Goal: Communication & Community: Connect with others

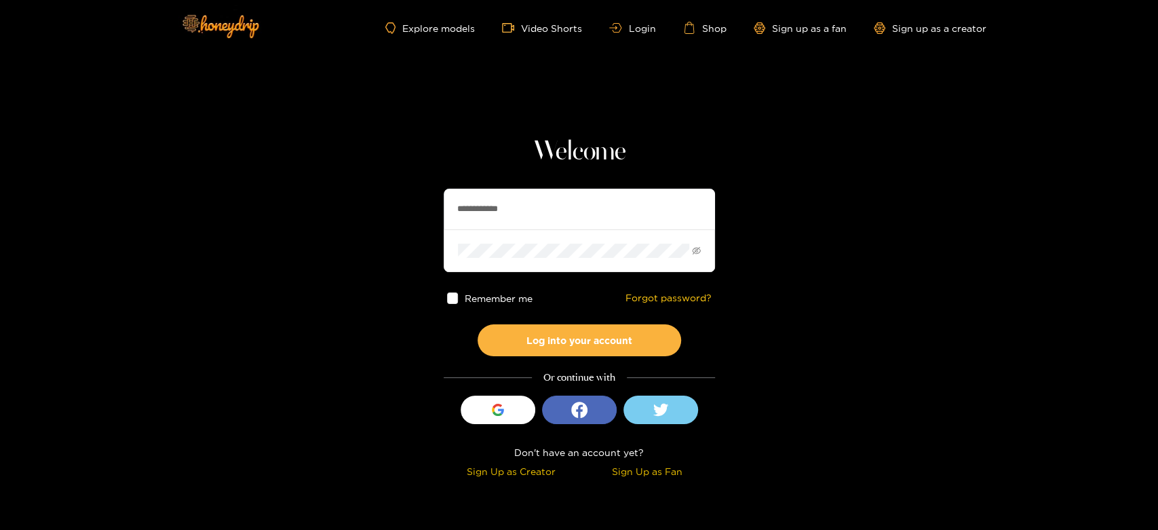
drag, startPoint x: 568, startPoint y: 199, endPoint x: 423, endPoint y: 188, distance: 144.9
click at [424, 189] on section "**********" at bounding box center [579, 241] width 1158 height 482
paste input "*"
type input "**********"
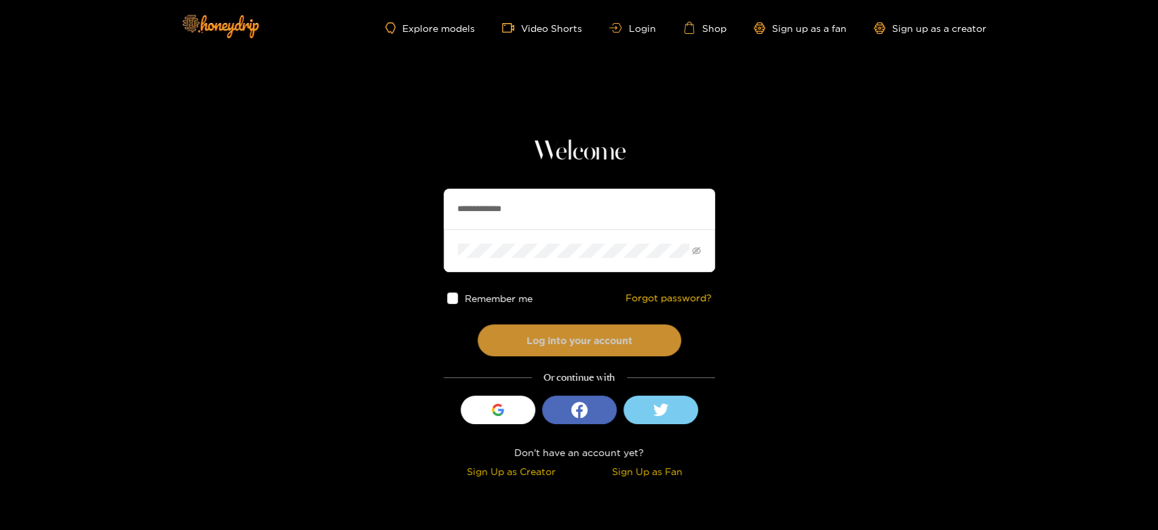
click at [542, 339] on button "Log into your account" at bounding box center [579, 340] width 203 height 32
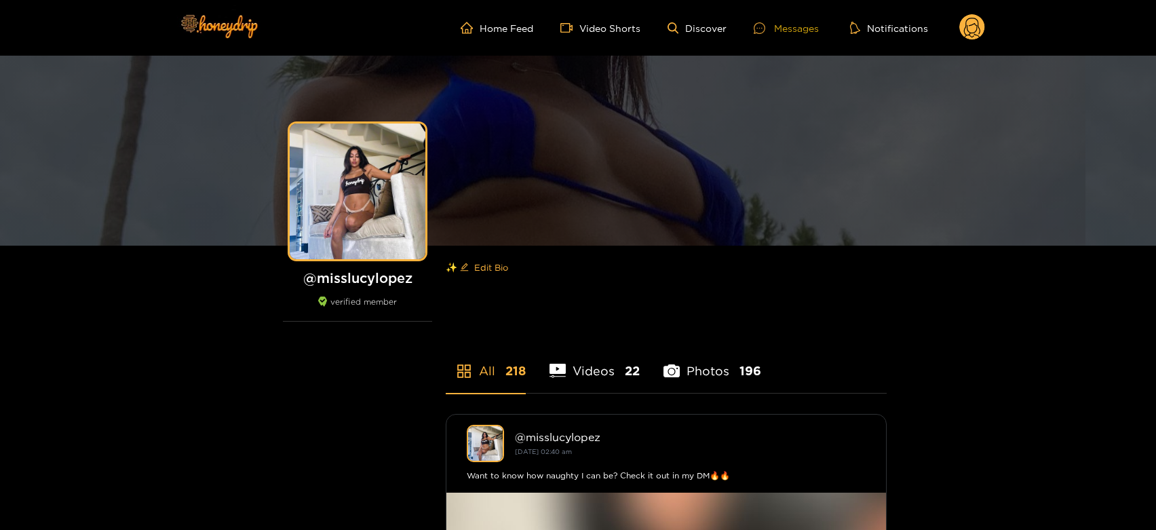
click at [790, 20] on div "Messages" at bounding box center [786, 28] width 65 height 16
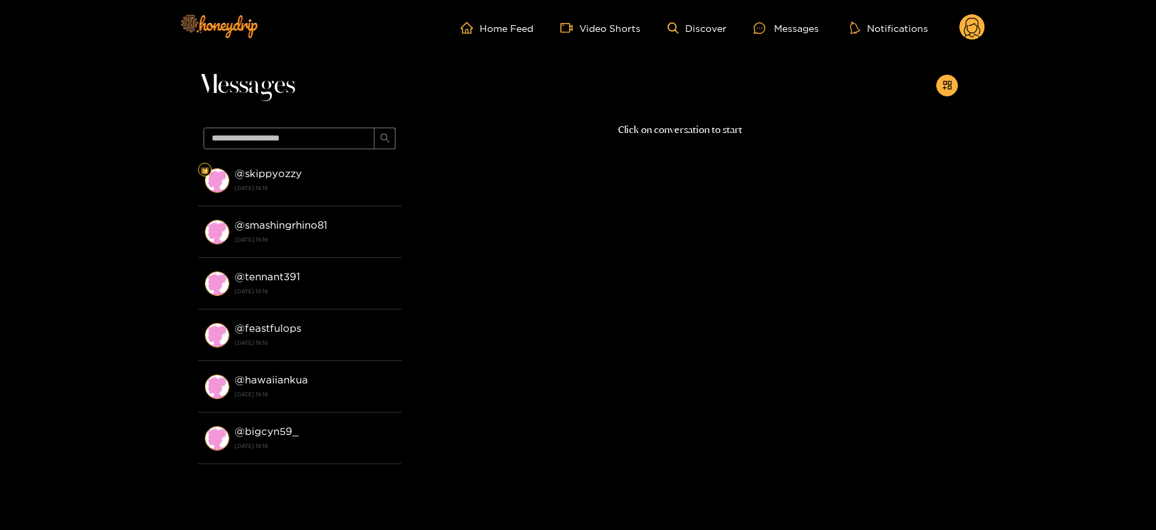
click at [362, 201] on li "@ skippyozzy 13 October 2025 18:16" at bounding box center [299, 181] width 203 height 52
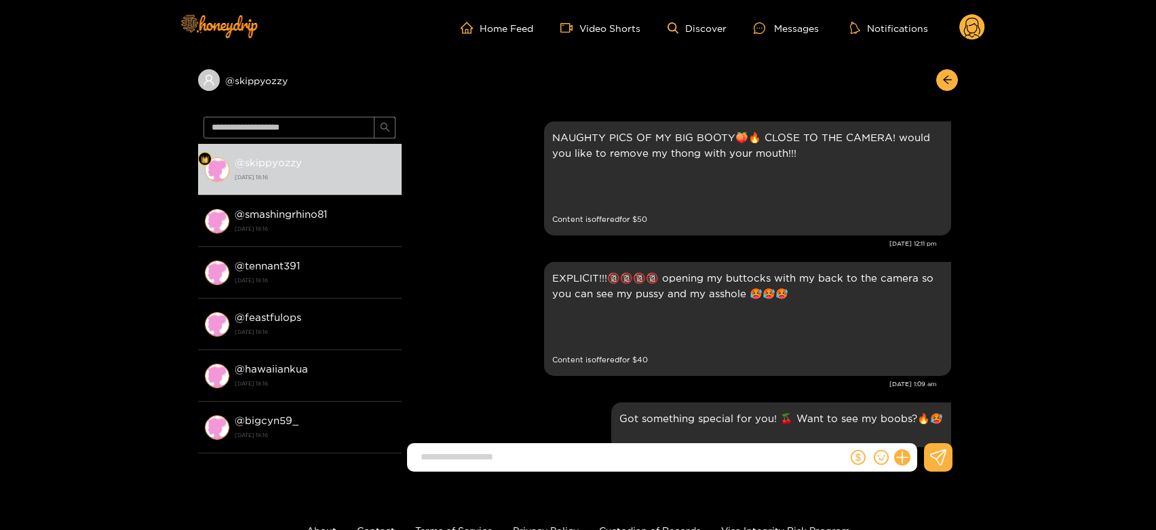
scroll to position [2861, 0]
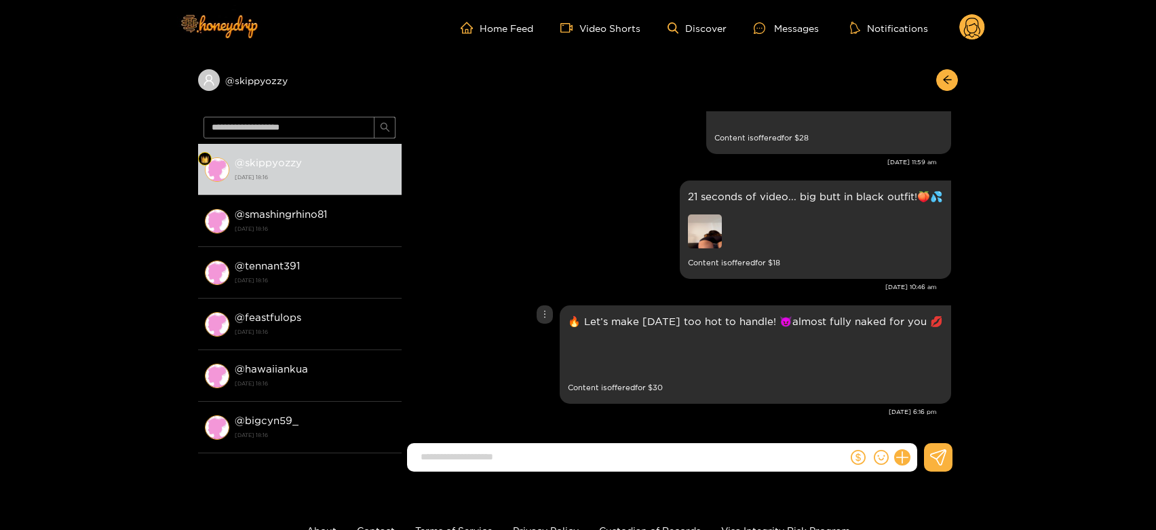
click at [560, 349] on div "🔥 Let’s make this Monday too hot to handle! 😈almost fully naked for you 💋 Previ…" at bounding box center [755, 354] width 391 height 98
click at [588, 356] on div "Preview" at bounding box center [663, 357] width 190 height 37
click at [581, 355] on div "Preview" at bounding box center [585, 356] width 34 height 34
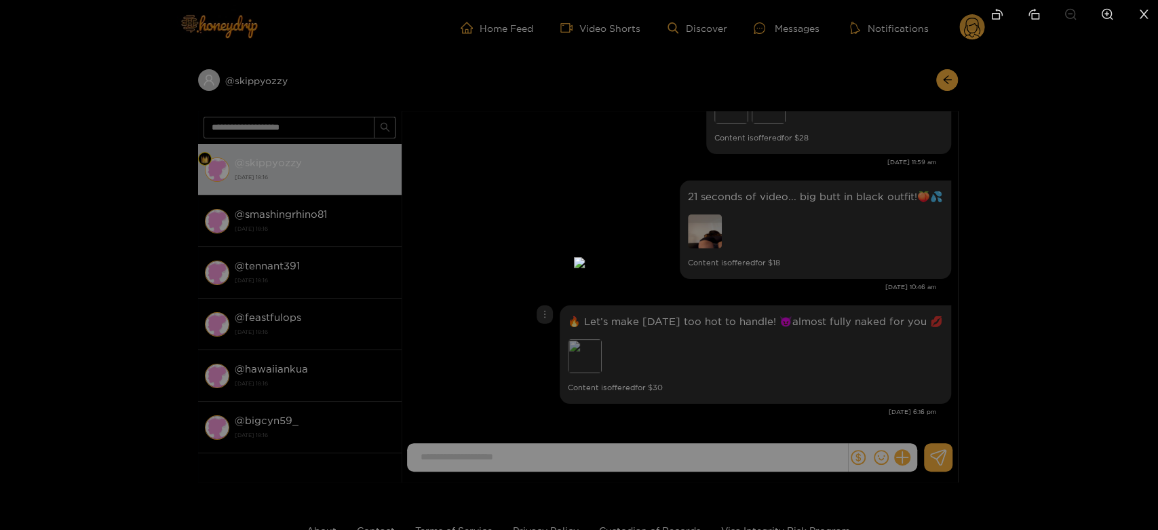
click at [585, 268] on img at bounding box center [579, 262] width 11 height 11
click at [818, 344] on div at bounding box center [579, 265] width 1158 height 530
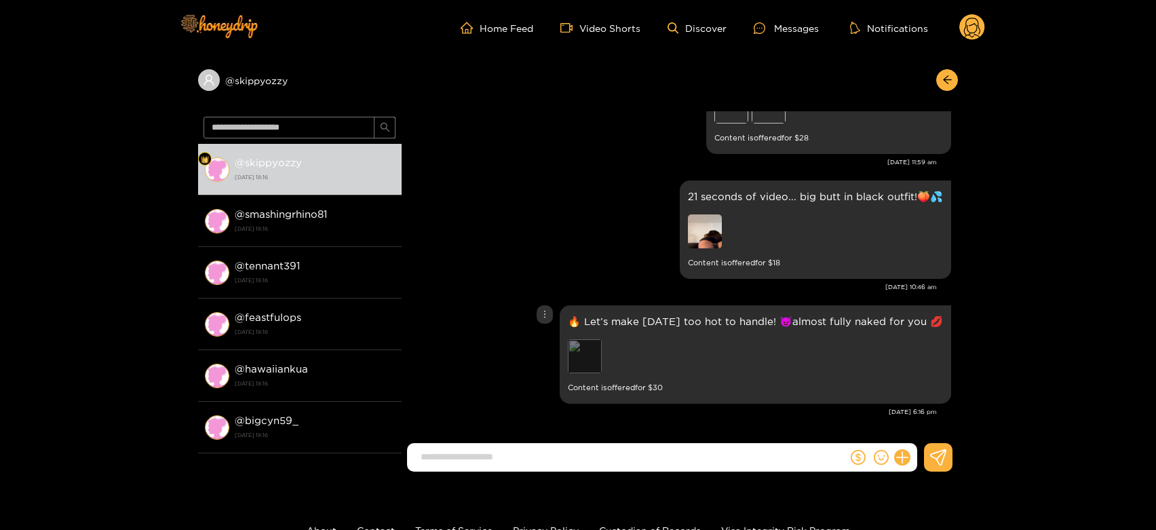
click at [568, 356] on div "Preview" at bounding box center [585, 356] width 34 height 34
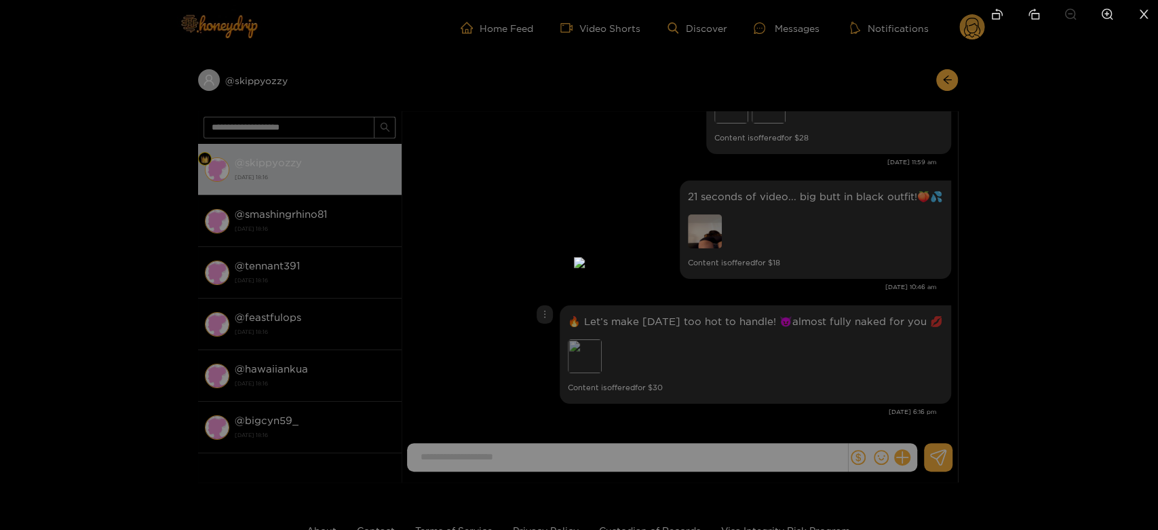
click at [783, 362] on div at bounding box center [579, 265] width 1158 height 530
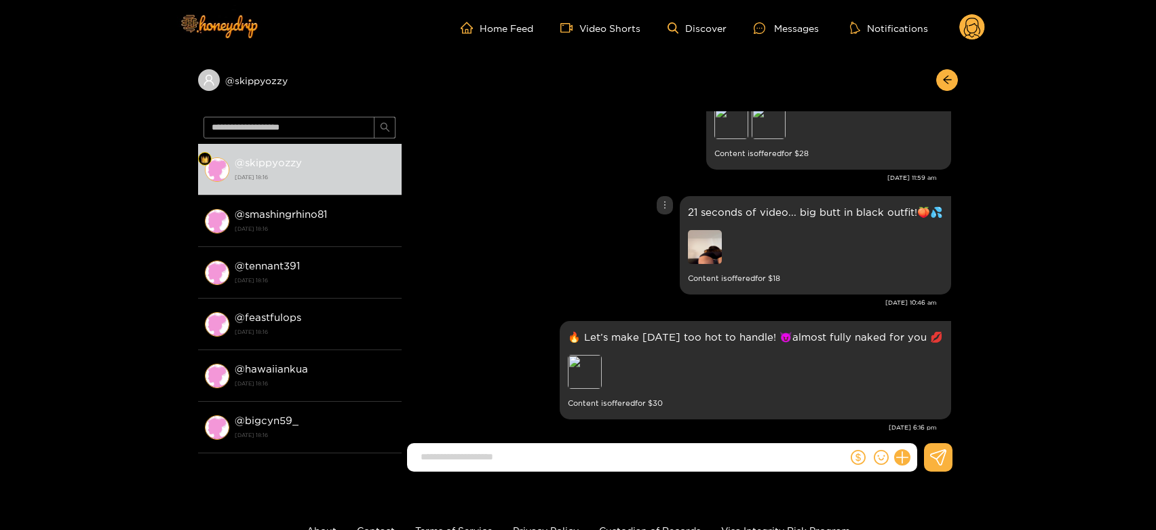
scroll to position [2831, 0]
click at [715, 253] on img at bounding box center [705, 246] width 34 height 34
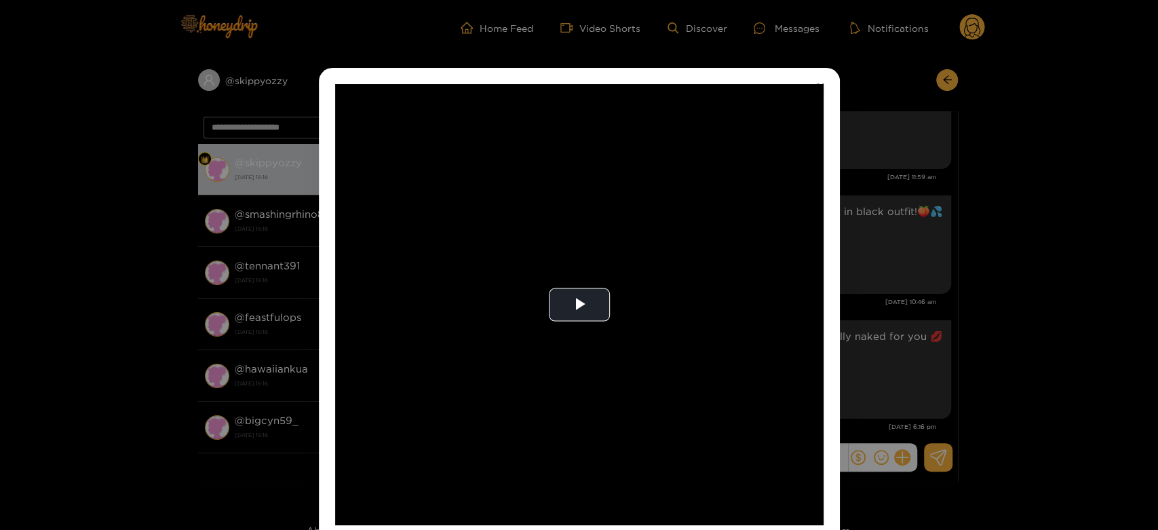
click at [715, 253] on video "Video Player" at bounding box center [579, 304] width 488 height 441
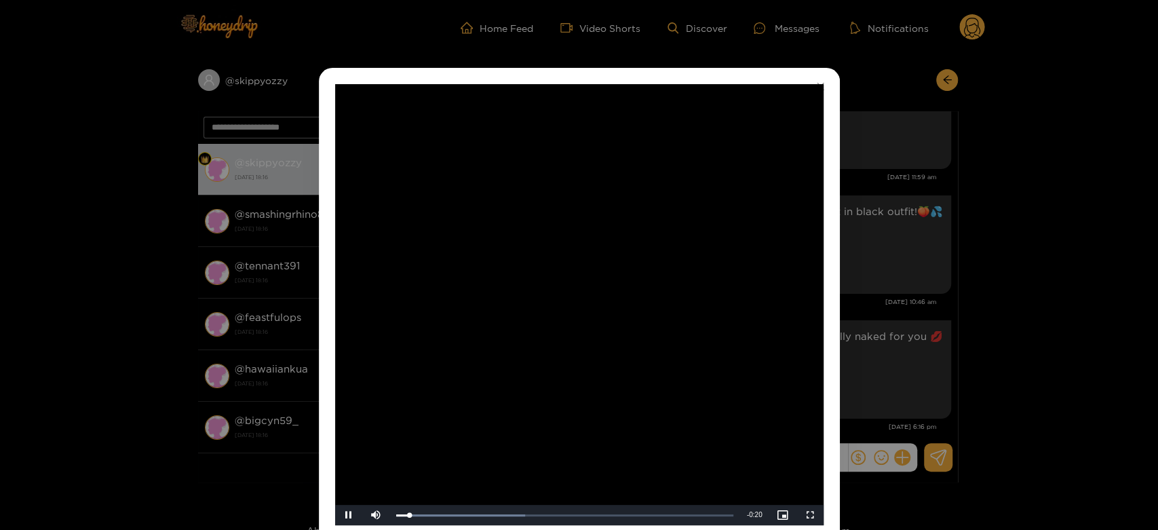
click at [715, 253] on video "Video Player" at bounding box center [579, 304] width 488 height 441
click at [850, 285] on div "**********" at bounding box center [579, 265] width 1158 height 530
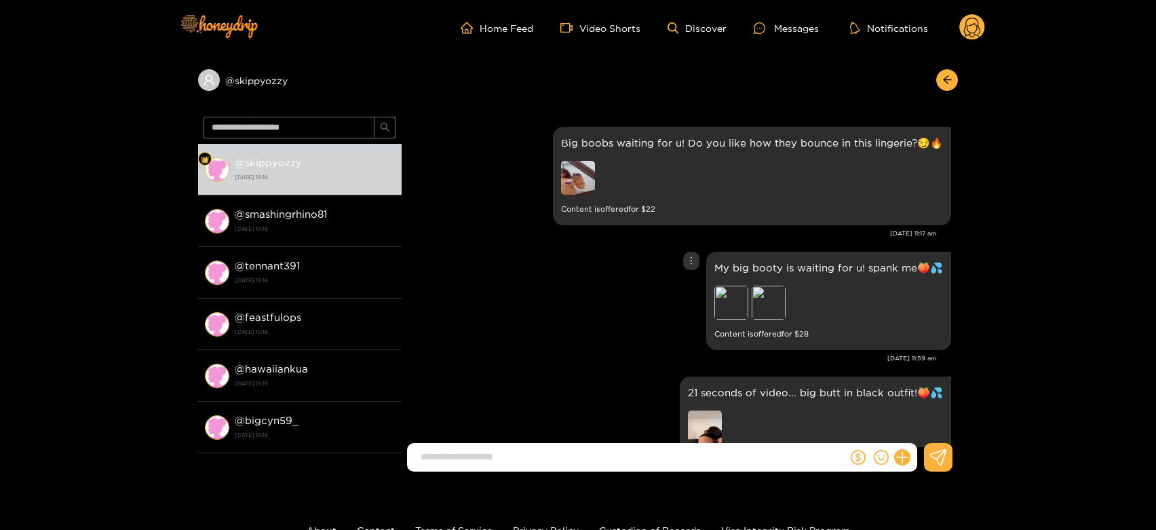
scroll to position [2644, 0]
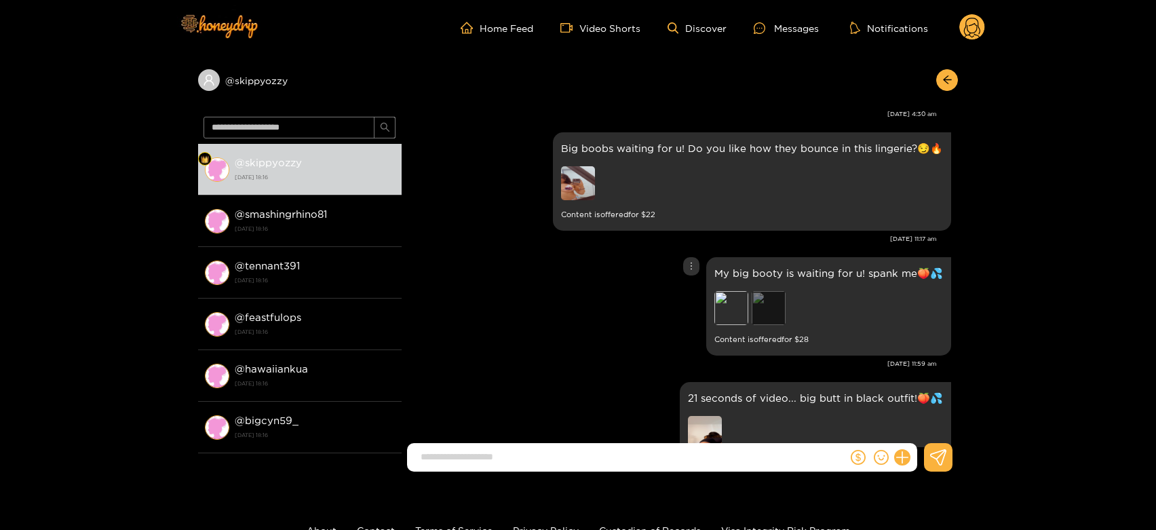
click at [760, 292] on div "Preview" at bounding box center [769, 308] width 34 height 34
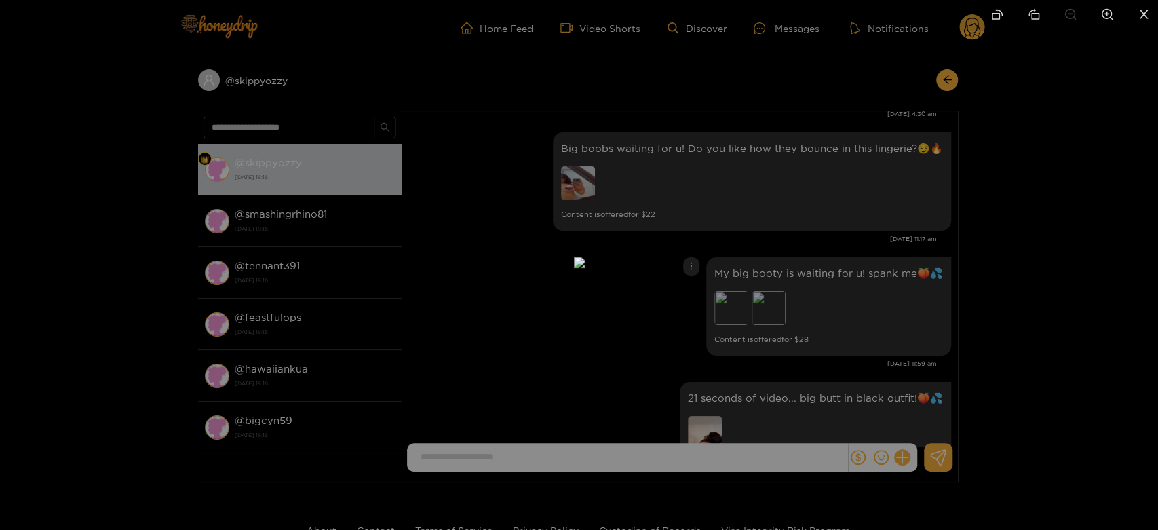
click at [899, 384] on div at bounding box center [579, 265] width 1158 height 530
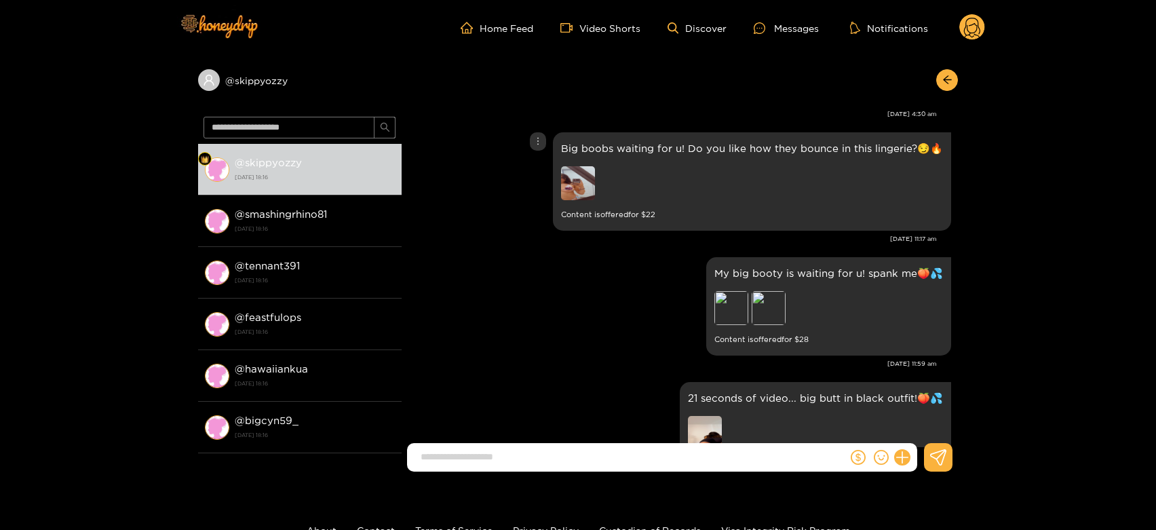
click at [581, 184] on img at bounding box center [578, 183] width 34 height 34
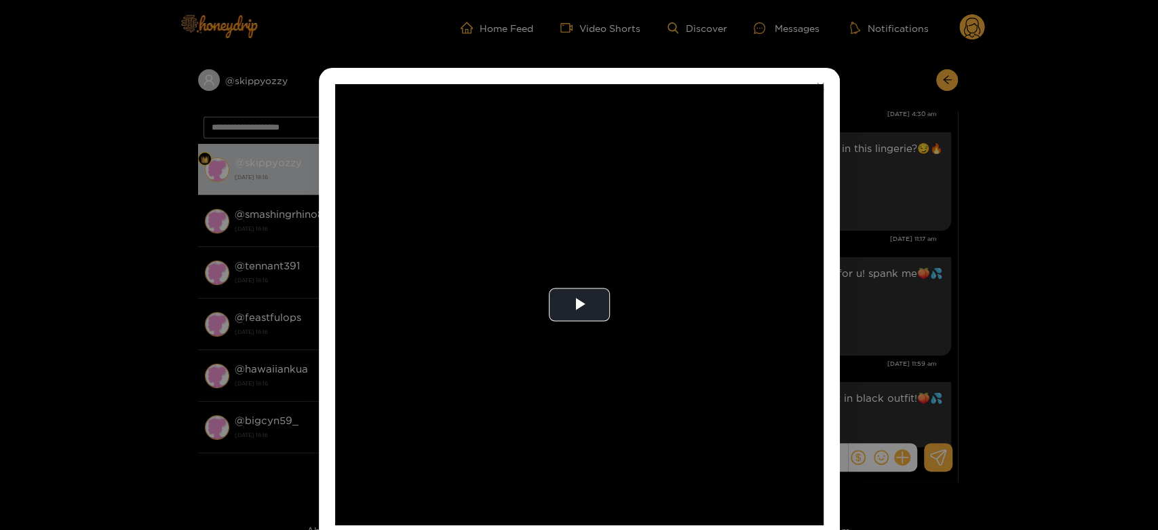
click at [581, 184] on video "Video Player" at bounding box center [579, 304] width 488 height 441
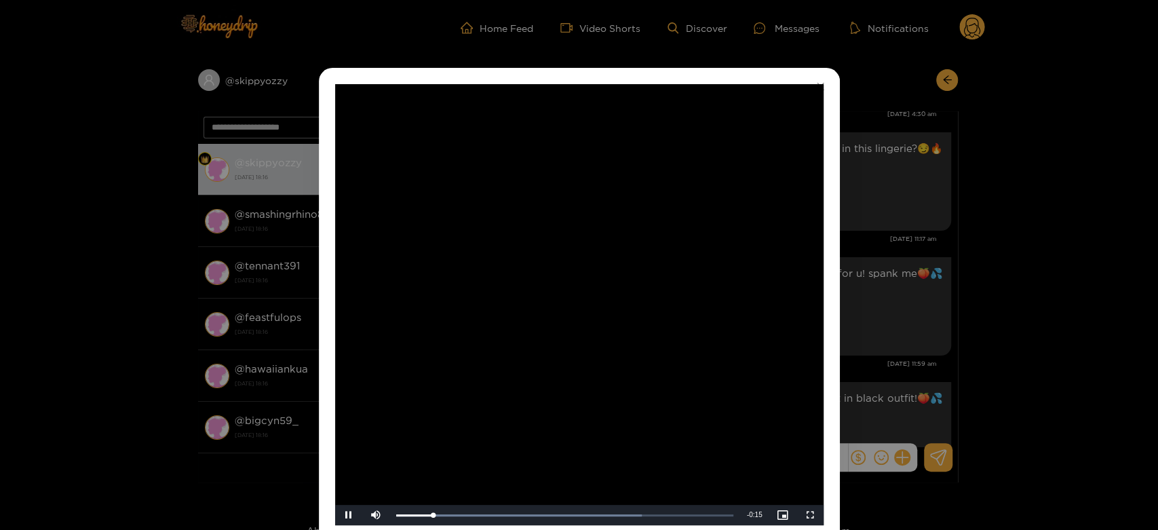
click at [581, 184] on video "Video Player" at bounding box center [579, 304] width 488 height 441
click at [896, 303] on div "**********" at bounding box center [579, 265] width 1158 height 530
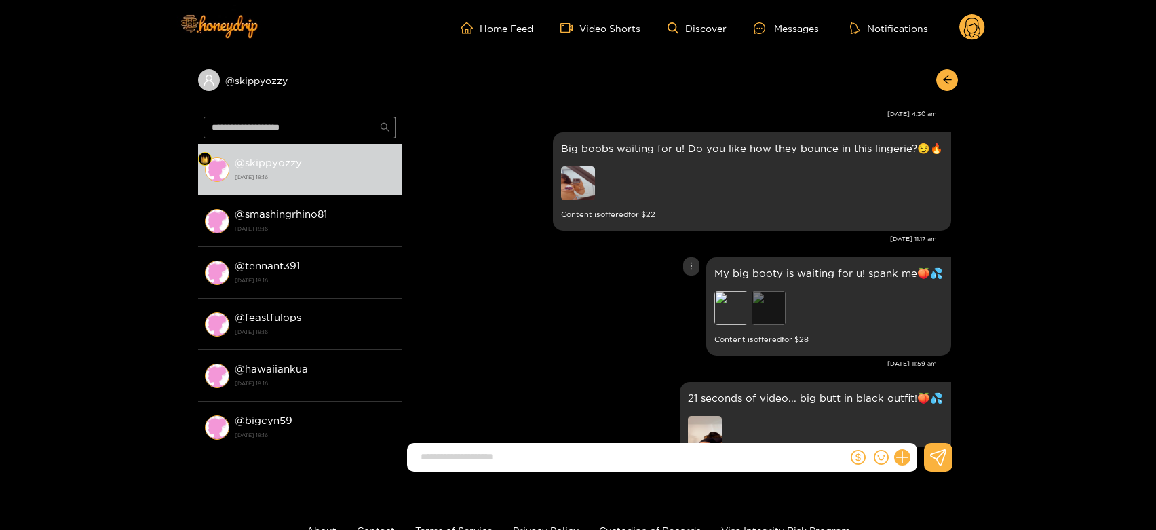
click at [763, 305] on div "Preview" at bounding box center [769, 308] width 34 height 34
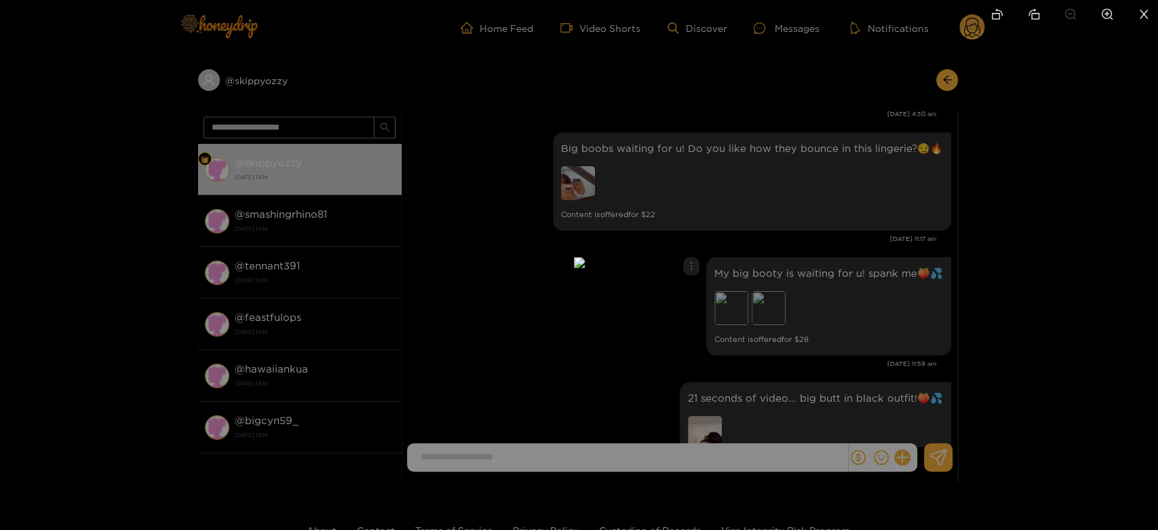
click at [874, 298] on div at bounding box center [579, 265] width 1158 height 530
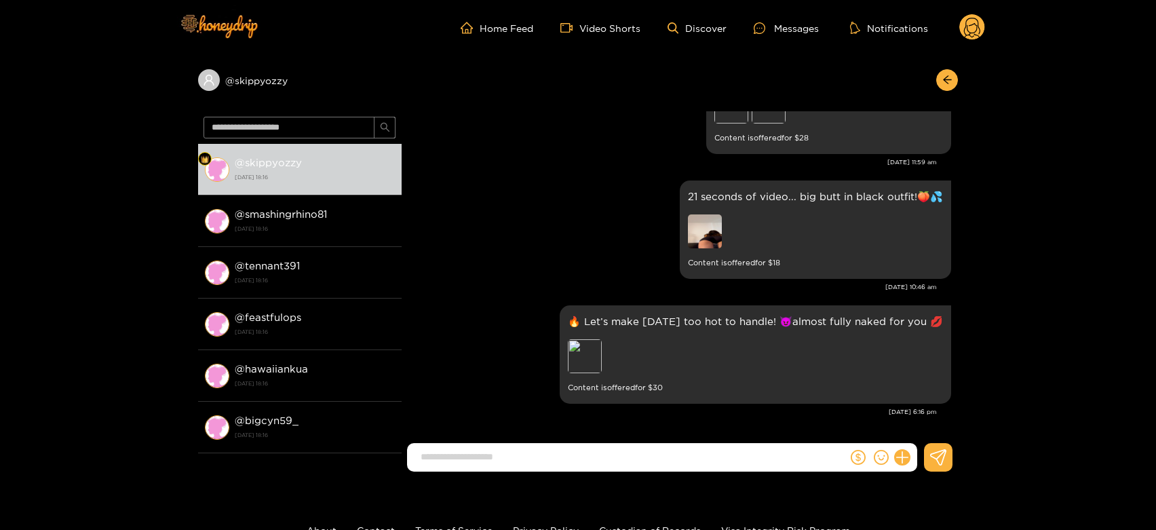
scroll to position [2861, 0]
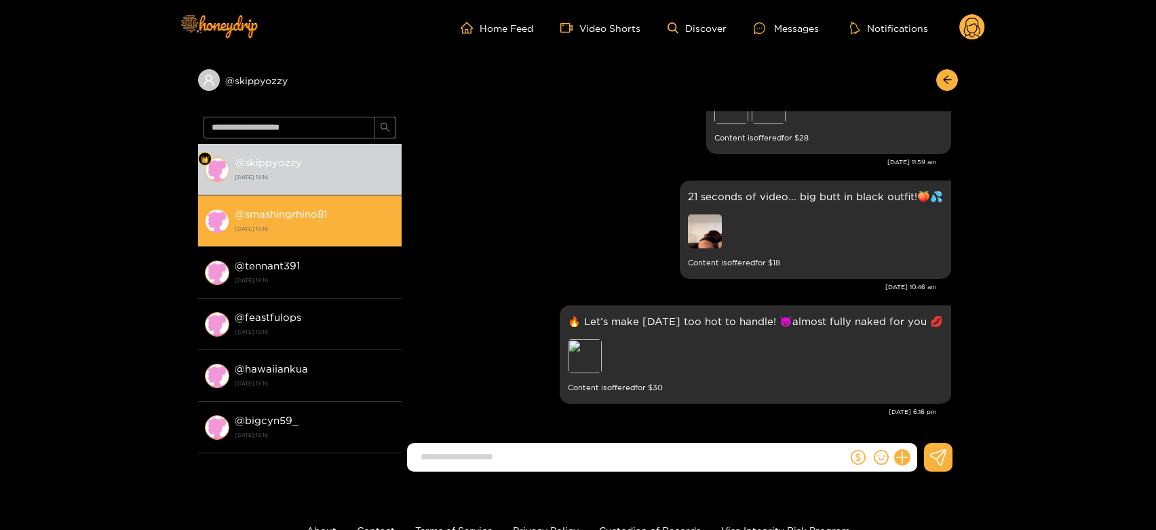
click at [355, 237] on li "@ smashingrhino81 13 October 2025 18:16" at bounding box center [299, 221] width 203 height 52
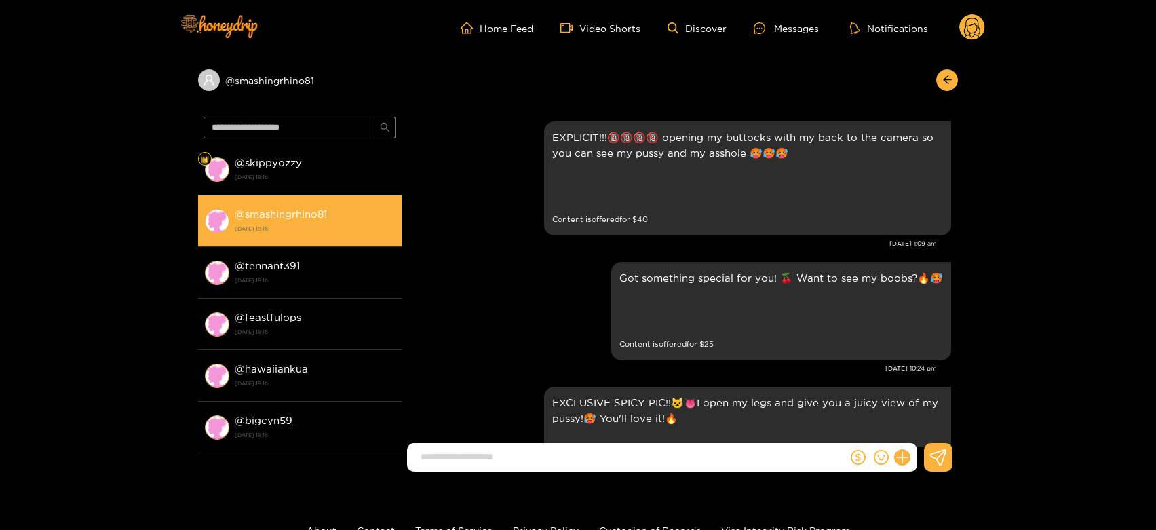
scroll to position [2842, 0]
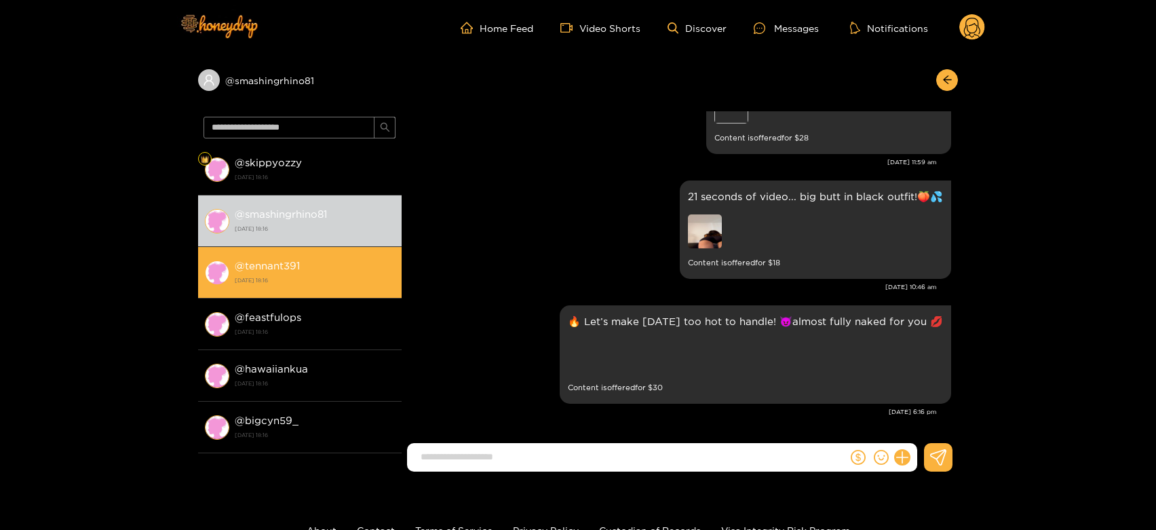
click at [302, 275] on strong "13 October 2025 18:16" at bounding box center [315, 280] width 160 height 12
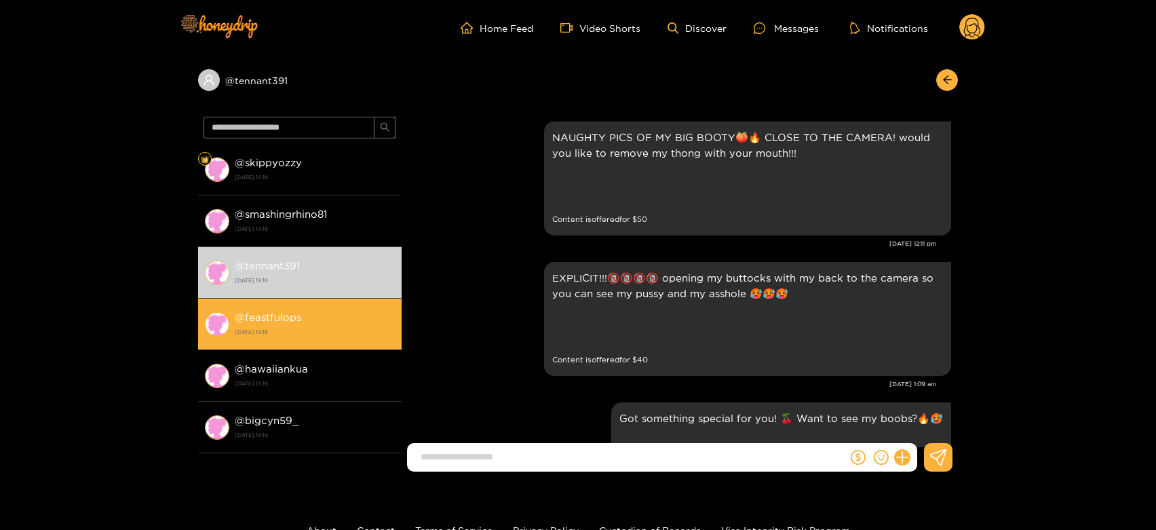
scroll to position [2861, 0]
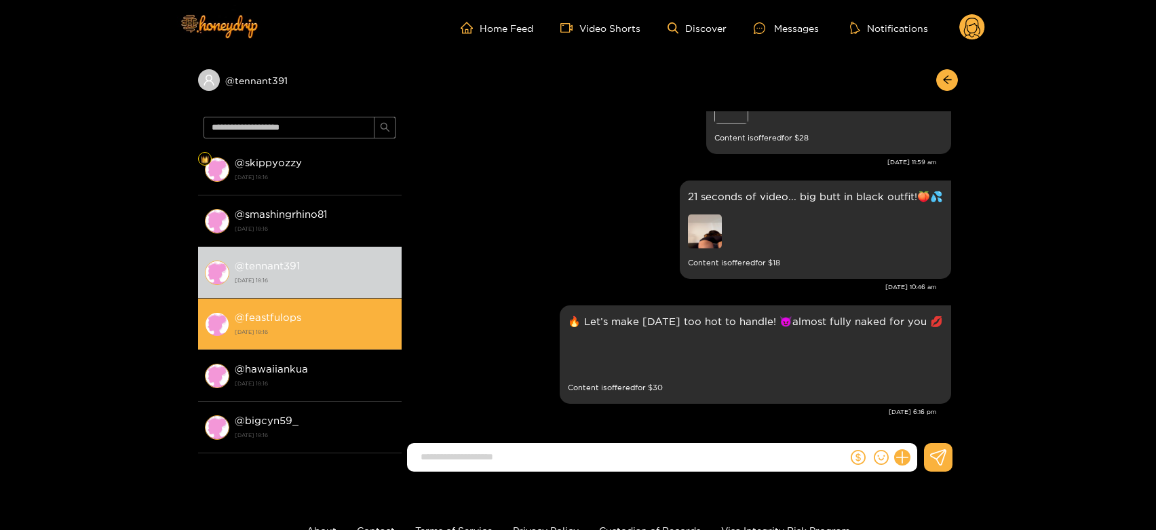
click at [314, 324] on div "@ feastfulops 13 October 2025 18:16" at bounding box center [315, 324] width 160 height 31
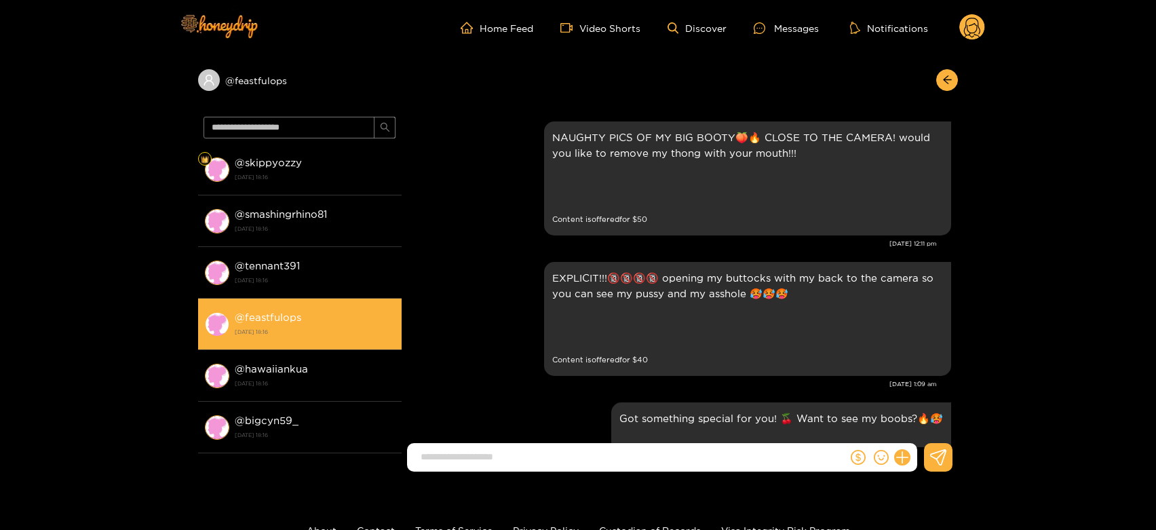
scroll to position [2861, 0]
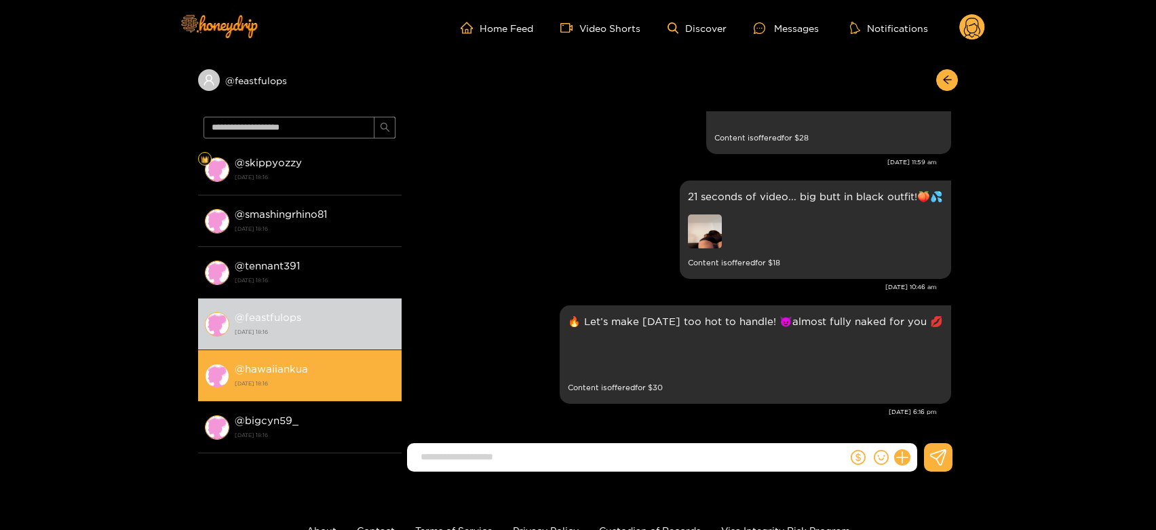
click at [312, 357] on li "@ hawaiiankua 13 October 2025 18:16" at bounding box center [299, 376] width 203 height 52
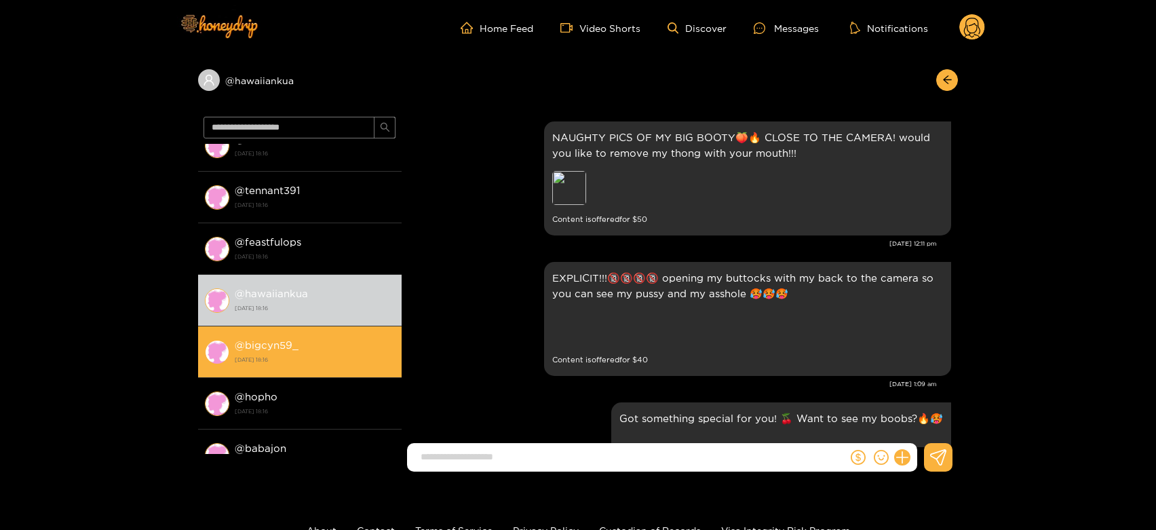
scroll to position [2861, 0]
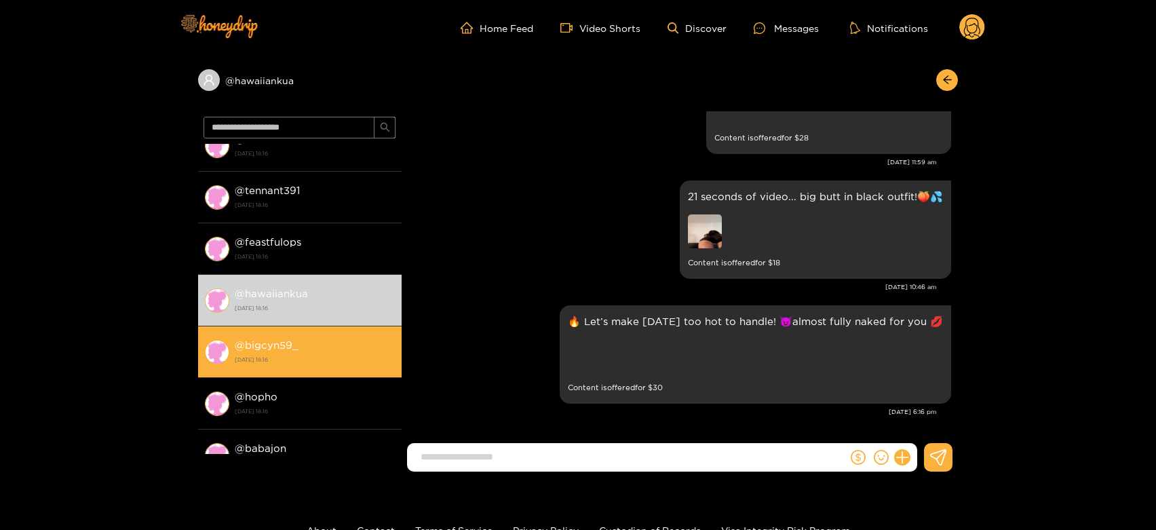
click at [340, 371] on li "@ bigcyn59_ 13 October 2025 18:16" at bounding box center [299, 352] width 203 height 52
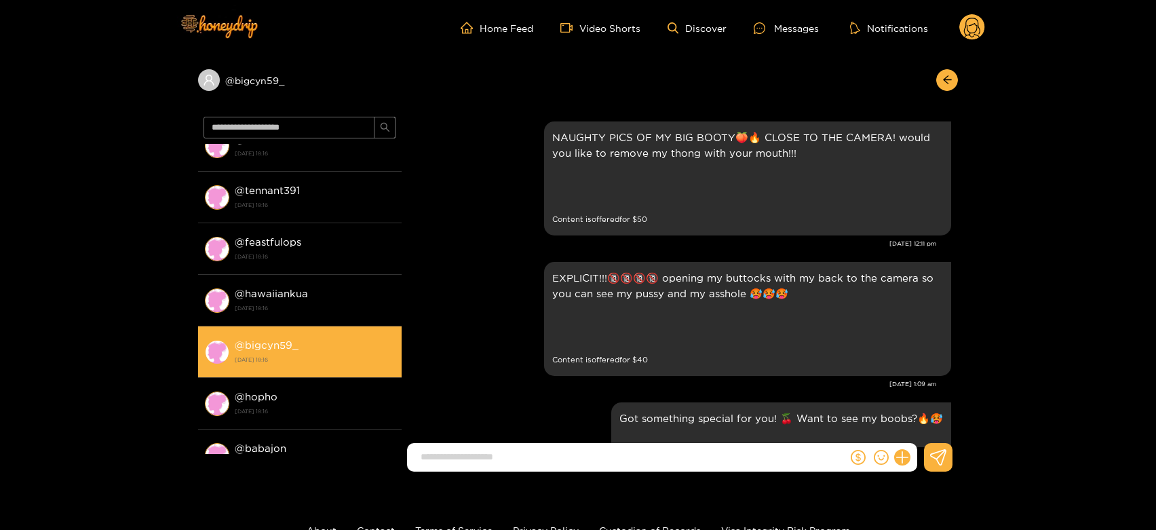
scroll to position [2861, 0]
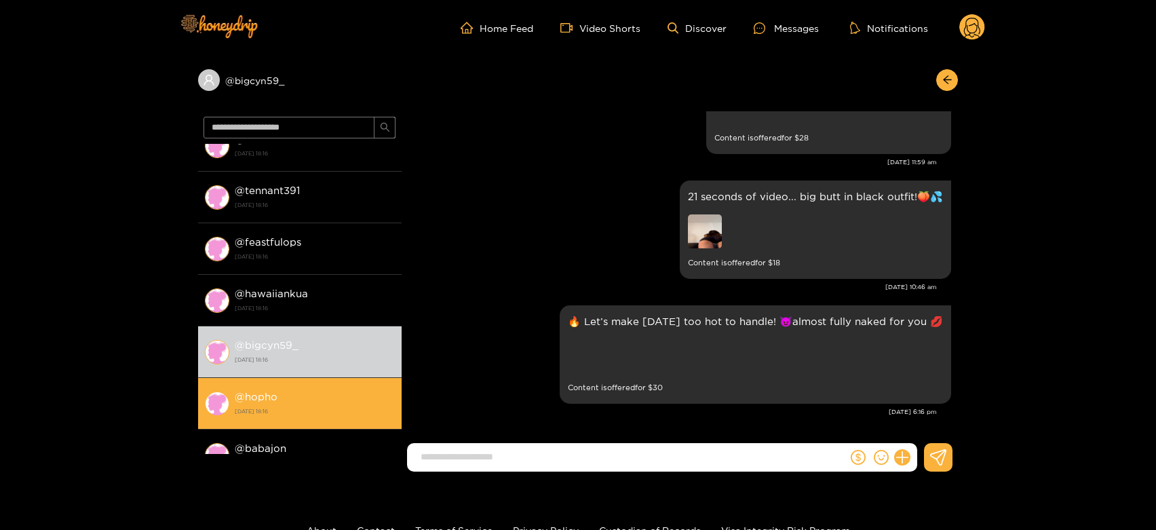
drag, startPoint x: 335, startPoint y: 391, endPoint x: 332, endPoint y: 401, distance: 10.5
click at [332, 401] on div "@ hopho 13 October 2025 18:16" at bounding box center [315, 403] width 160 height 31
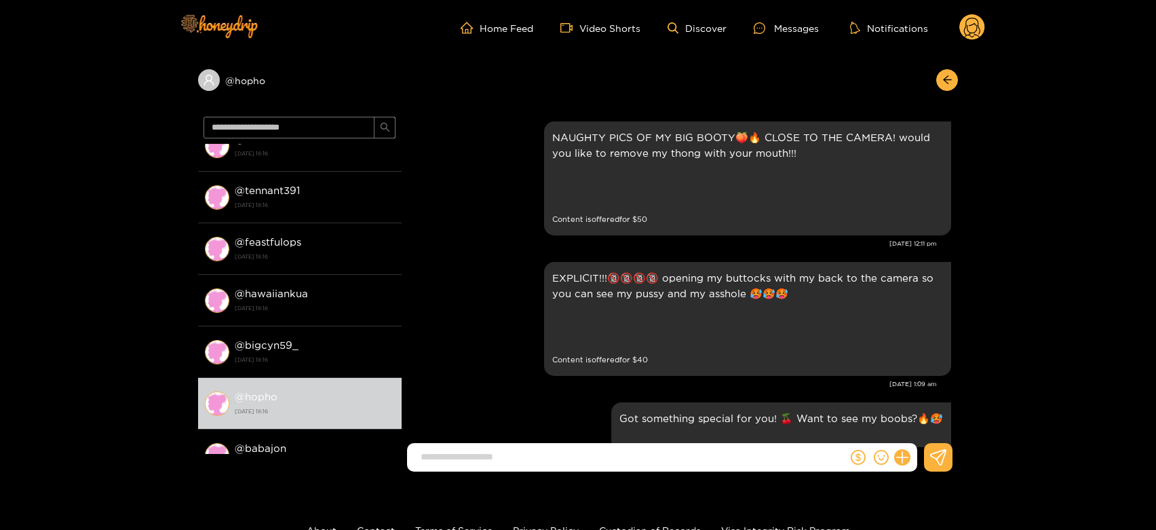
scroll to position [2861, 0]
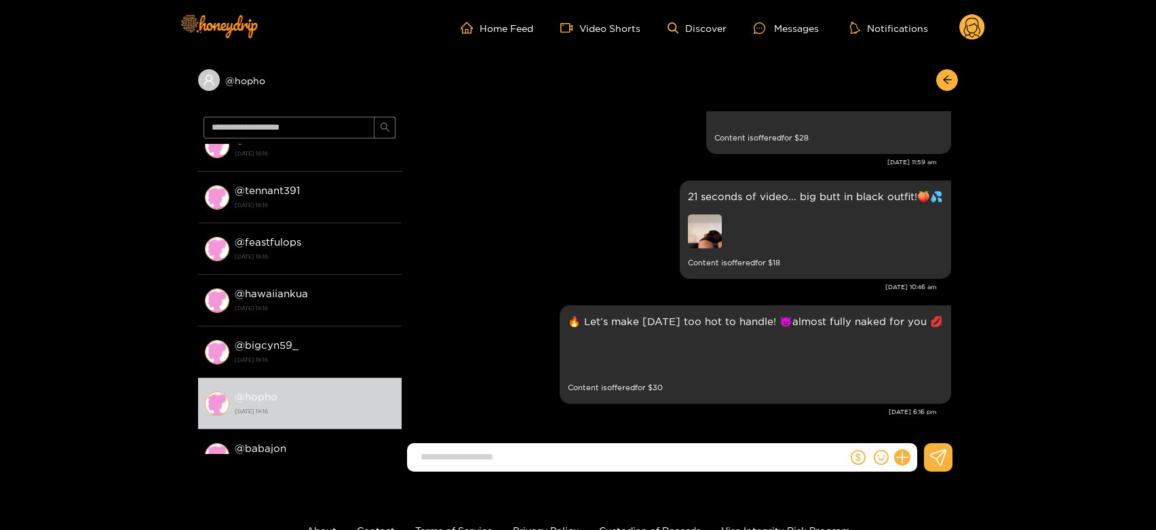
click at [971, 27] on circle at bounding box center [972, 27] width 26 height 26
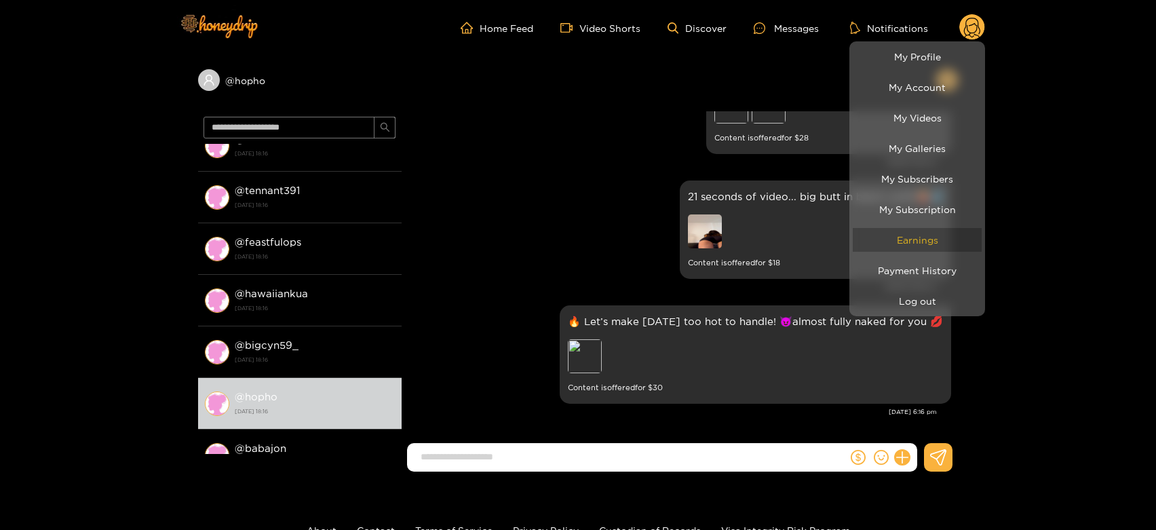
click at [910, 232] on link "Earnings" at bounding box center [917, 240] width 129 height 24
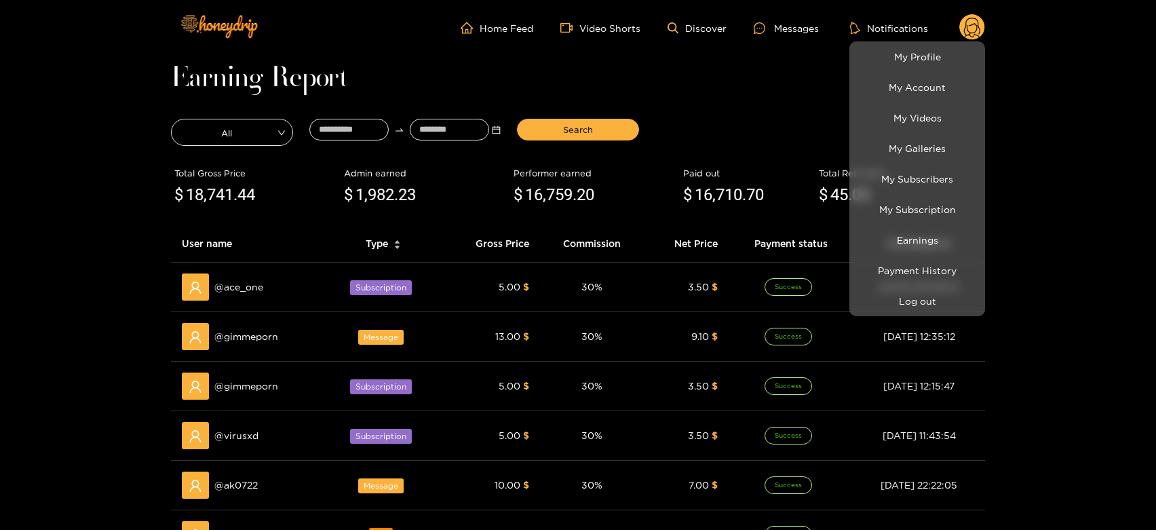
click at [258, 328] on div at bounding box center [578, 265] width 1156 height 530
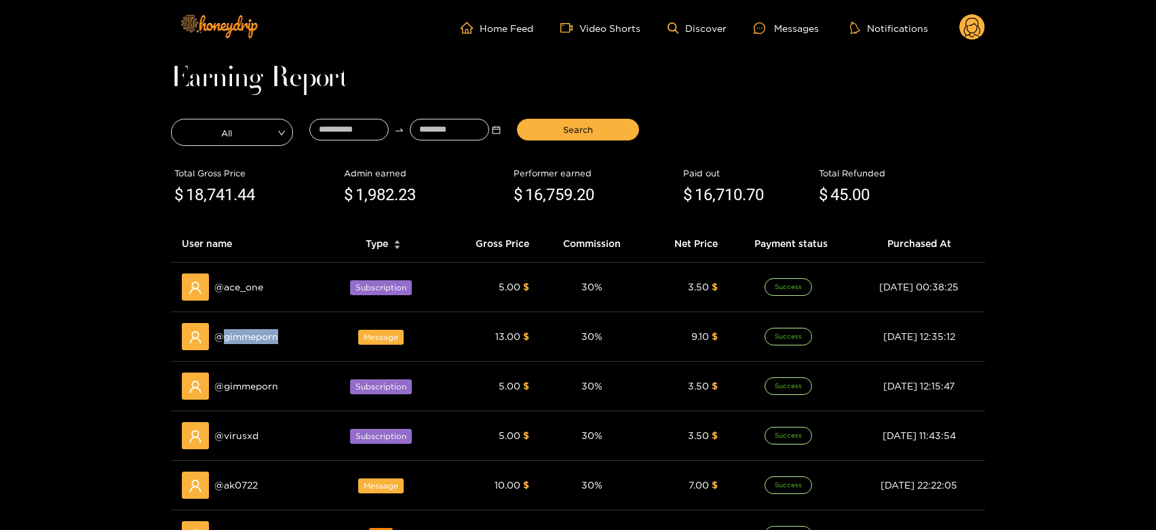
click at [258, 329] on span "@ gimmeporn" at bounding box center [246, 336] width 64 height 15
copy span "gimmeporn"
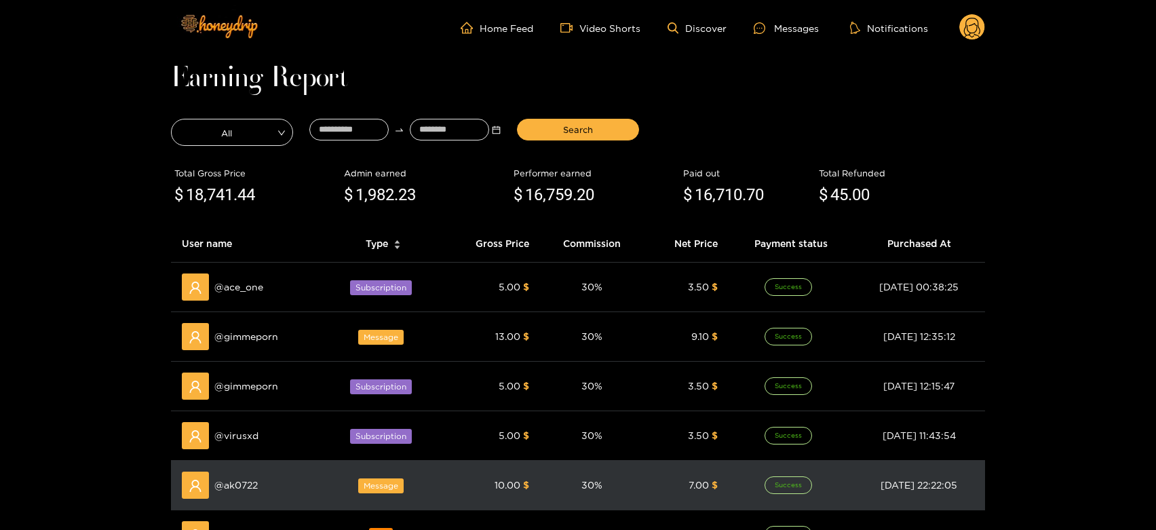
click at [239, 492] on div "@ ak0722" at bounding box center [248, 484] width 132 height 27
copy span "ak0722"
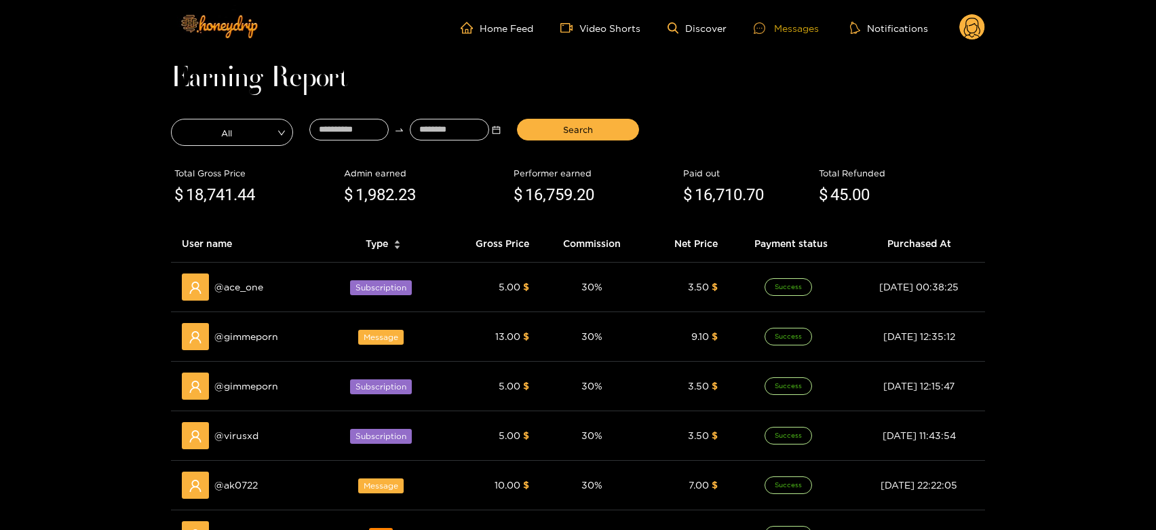
click at [763, 31] on icon at bounding box center [760, 28] width 12 height 12
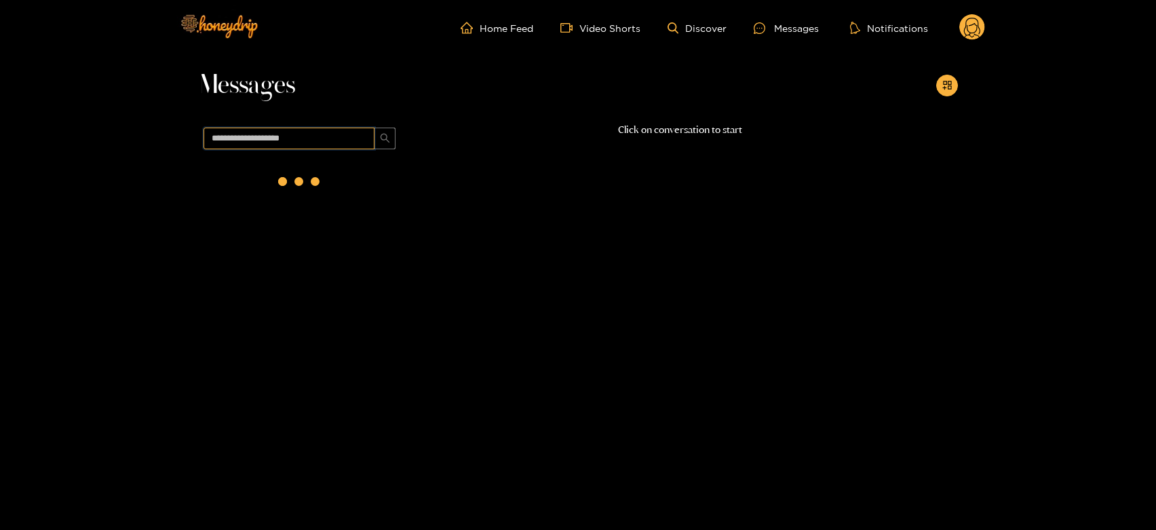
click at [322, 136] on input "text" at bounding box center [288, 139] width 171 height 22
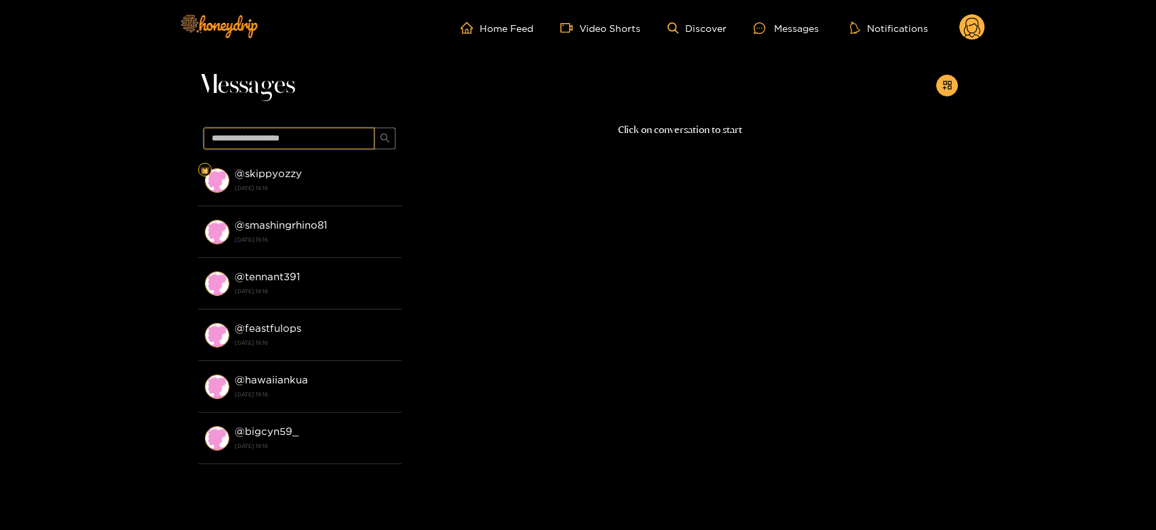
paste input "******"
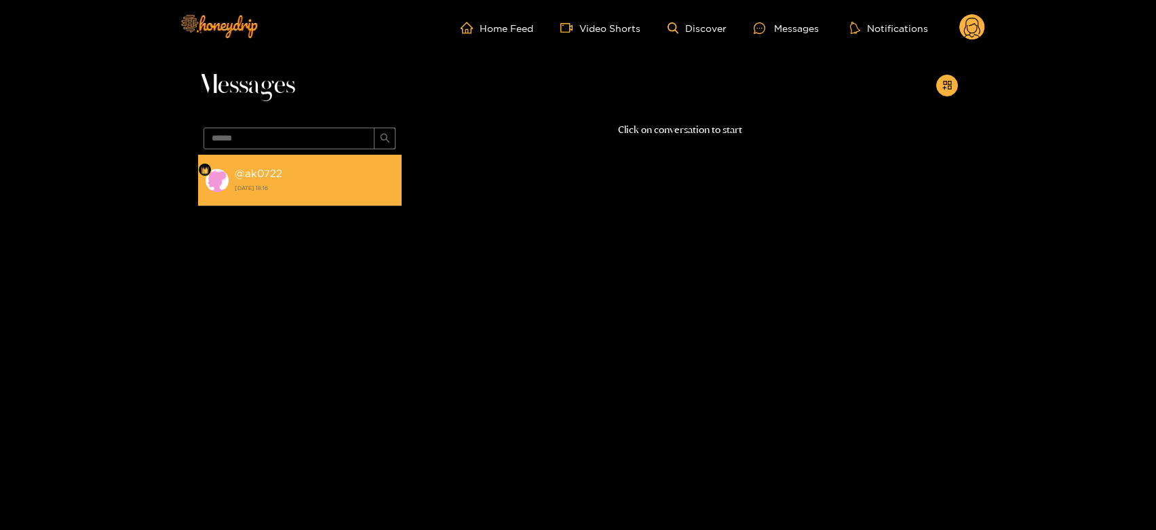
click at [307, 178] on div "@ ak0722 13 October 2025 18:16" at bounding box center [315, 180] width 160 height 31
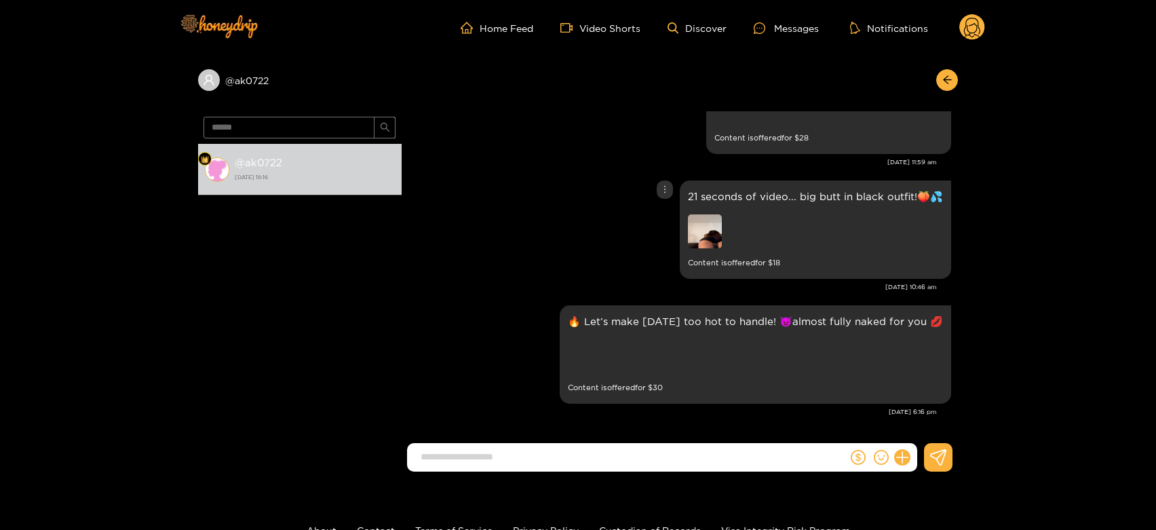
scroll to position [1541, 0]
click at [271, 123] on input "******" at bounding box center [288, 128] width 171 height 22
paste input "***"
type input "*********"
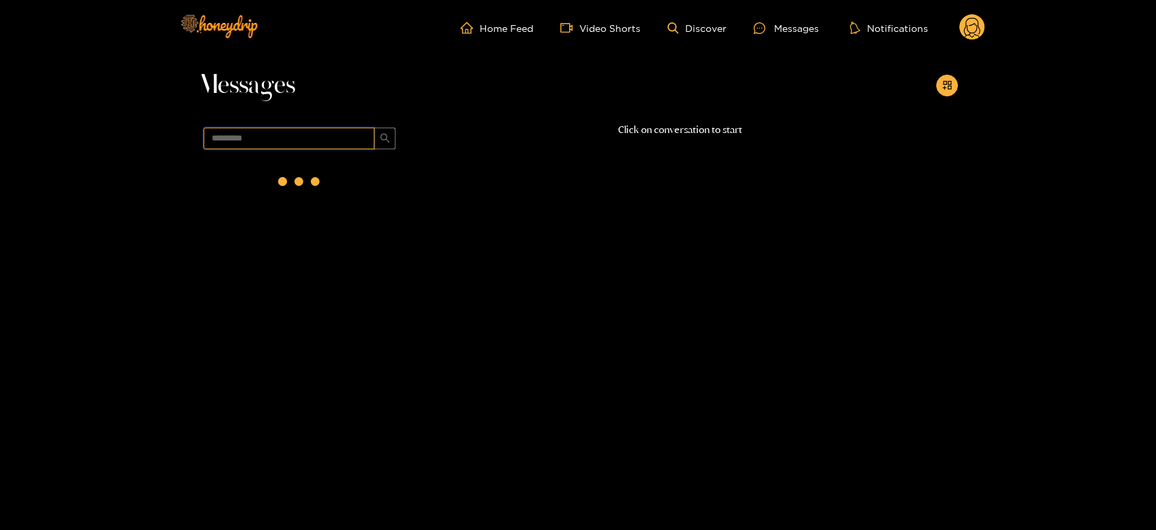
scroll to position [0, 0]
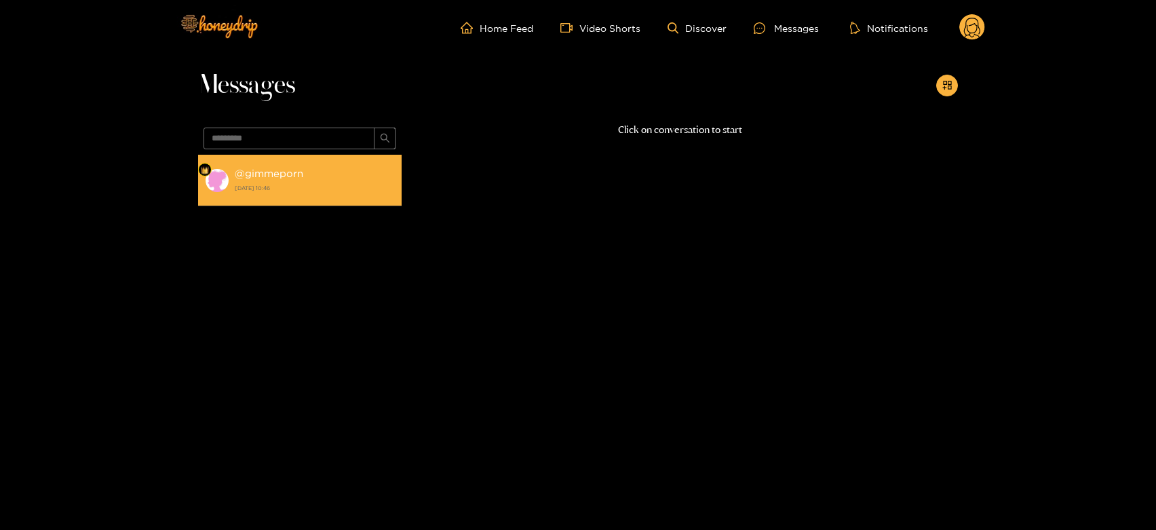
click at [294, 189] on strong "13 October 2025 10:46" at bounding box center [315, 188] width 160 height 12
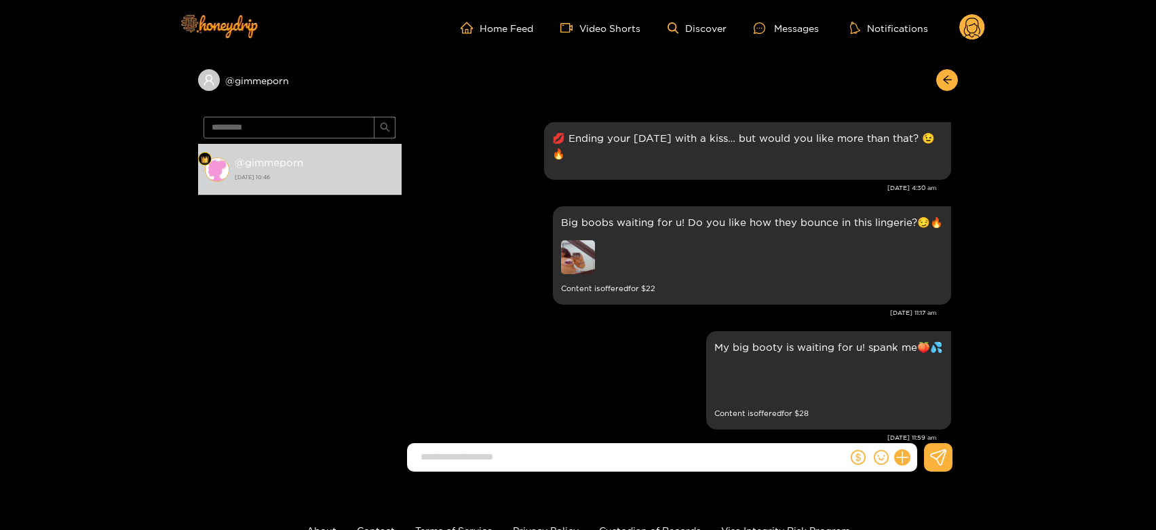
scroll to position [644, 0]
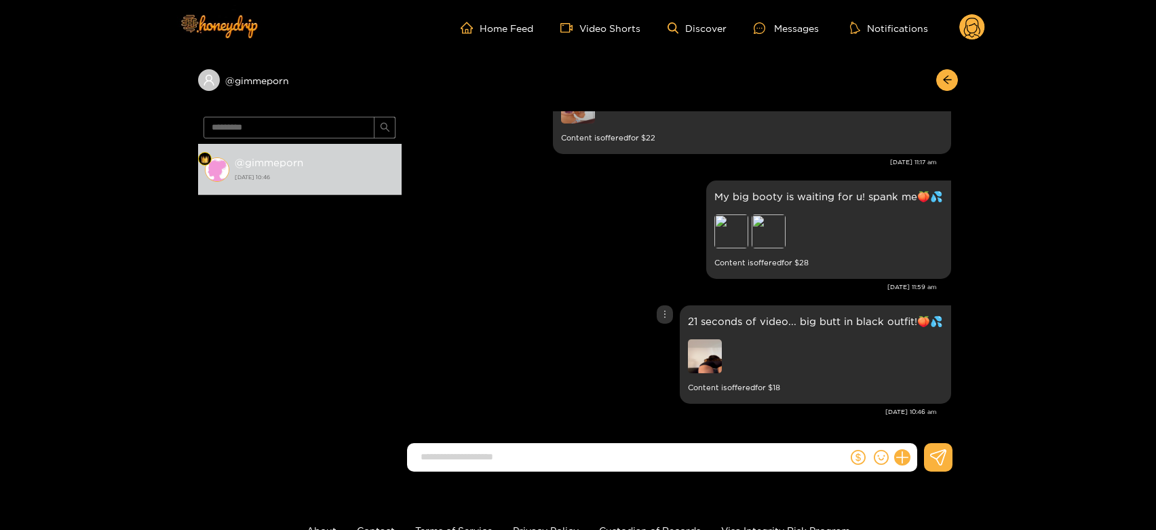
click at [716, 347] on img at bounding box center [705, 356] width 34 height 34
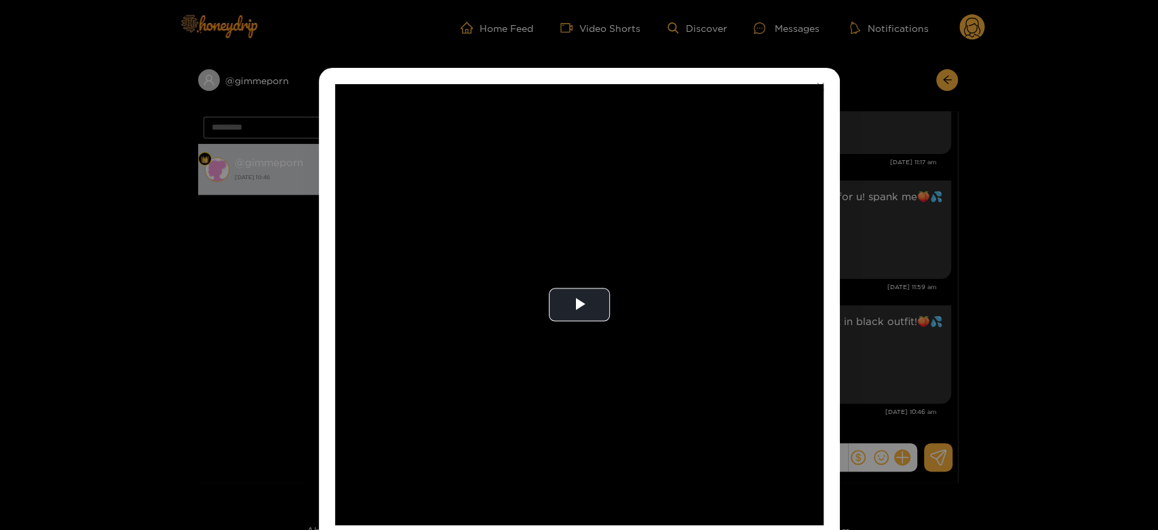
click at [716, 347] on video "Video Player" at bounding box center [579, 304] width 488 height 441
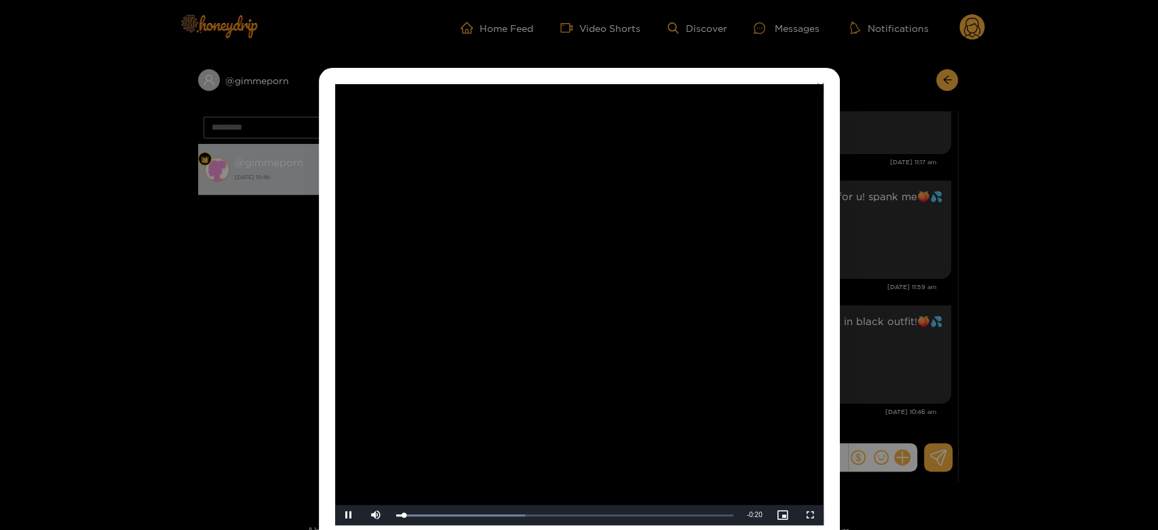
click at [716, 347] on video "Video Player" at bounding box center [579, 304] width 488 height 441
click at [803, 320] on video "Video Player" at bounding box center [579, 304] width 488 height 441
drag, startPoint x: 594, startPoint y: 311, endPoint x: 627, endPoint y: 314, distance: 32.7
click at [606, 313] on video "Video Player" at bounding box center [579, 304] width 488 height 441
click at [927, 315] on div "**********" at bounding box center [579, 265] width 1158 height 530
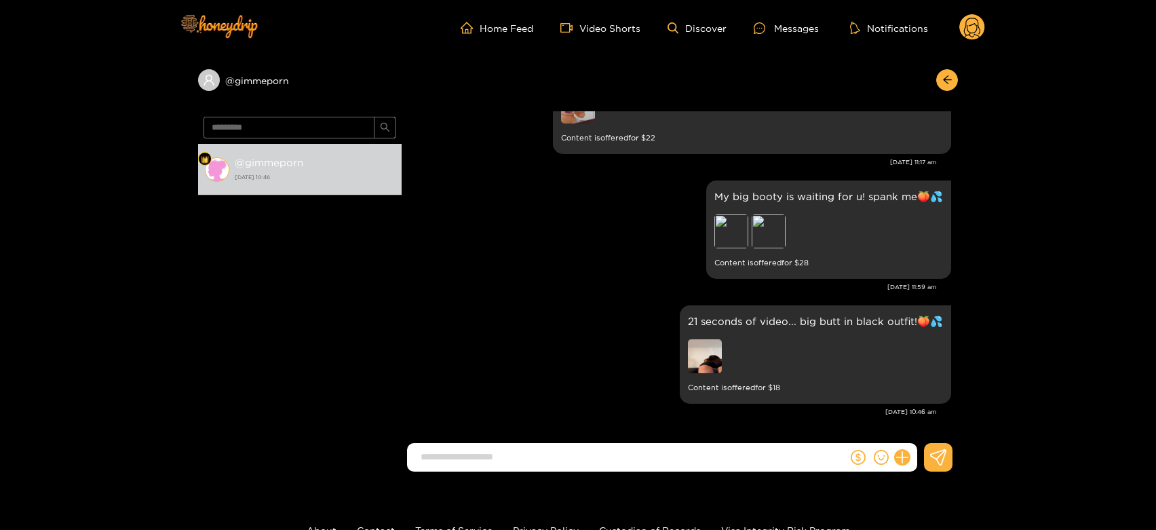
click at [575, 119] on img at bounding box center [578, 107] width 34 height 34
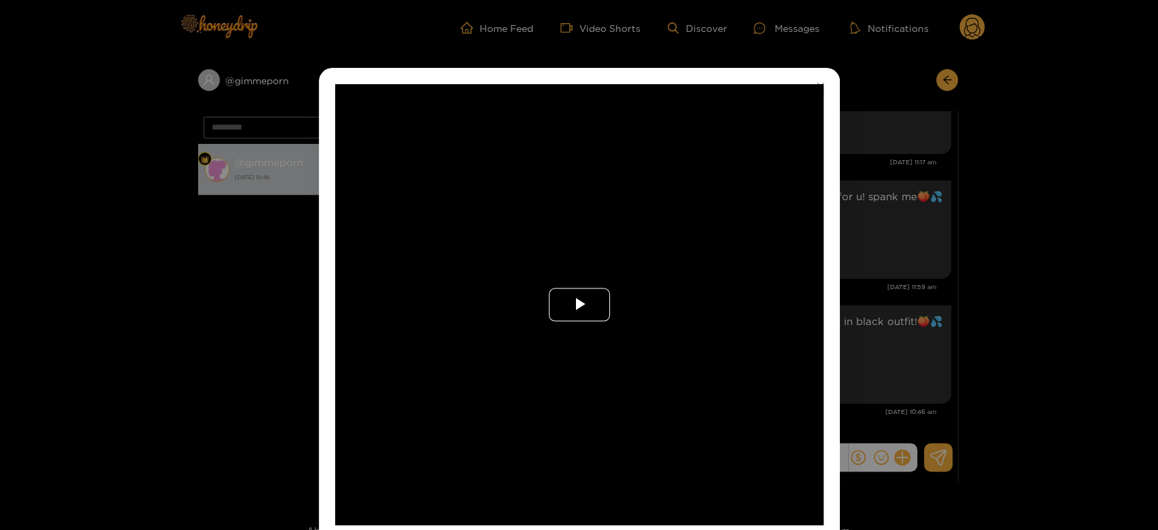
click at [579, 305] on span "Video Player" at bounding box center [579, 305] width 0 height 0
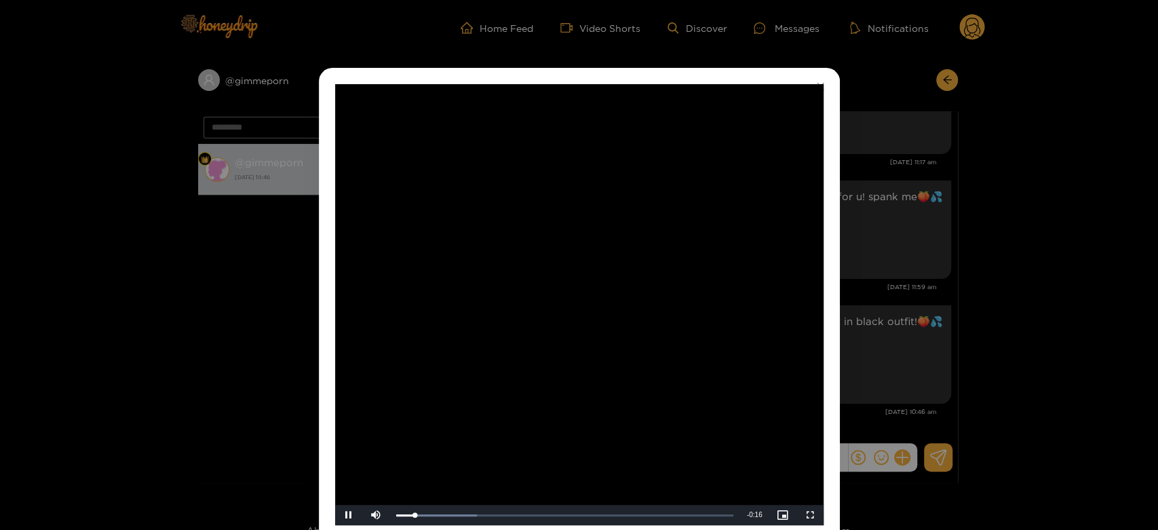
click at [556, 294] on video "Video Player" at bounding box center [579, 304] width 488 height 441
click at [868, 317] on div "**********" at bounding box center [579, 265] width 1158 height 530
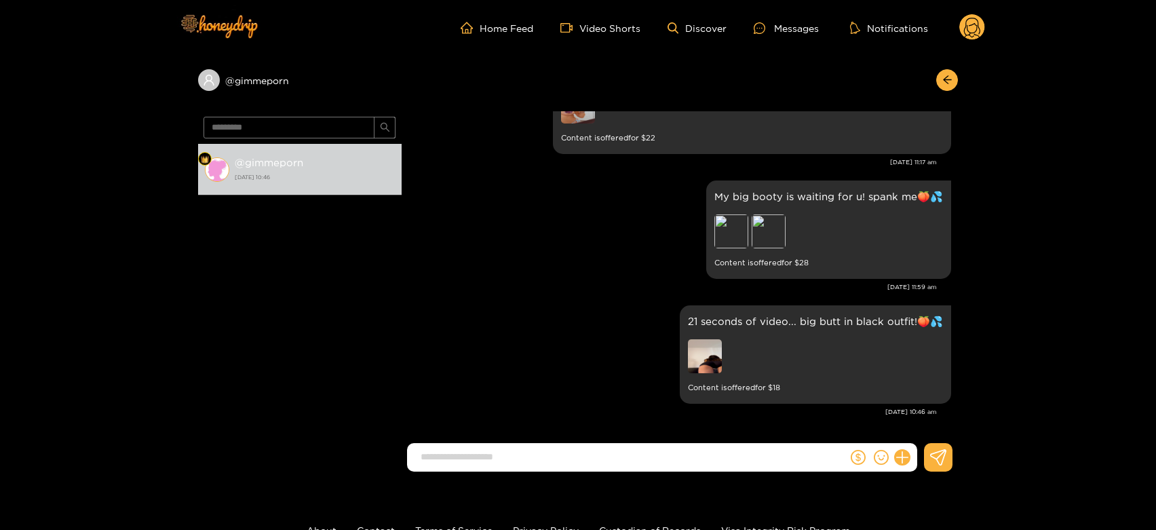
click at [980, 22] on circle at bounding box center [972, 27] width 26 height 26
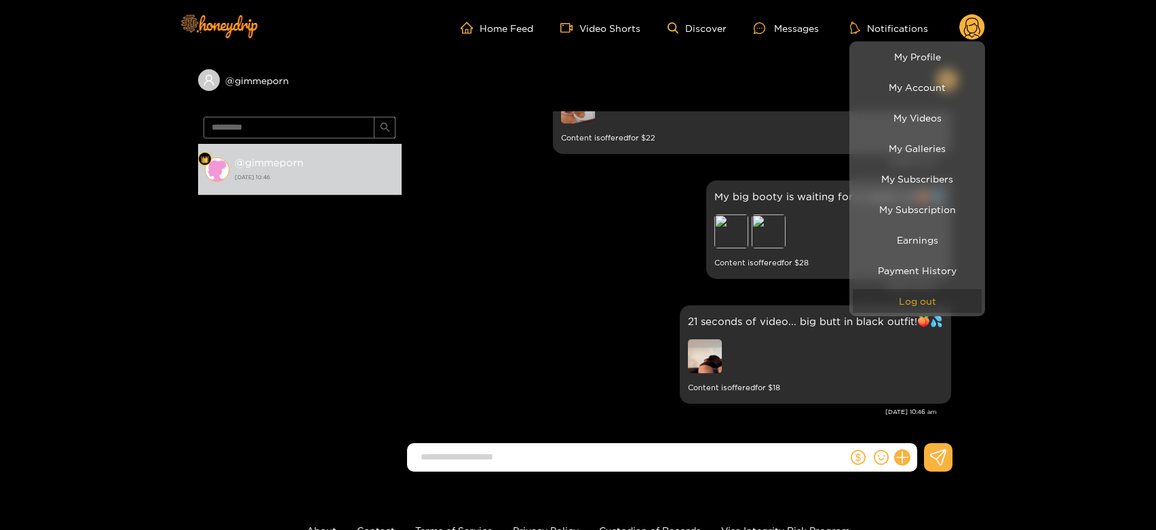
click at [949, 294] on button "Log out" at bounding box center [917, 301] width 129 height 24
